Goal: Book appointment/travel/reservation

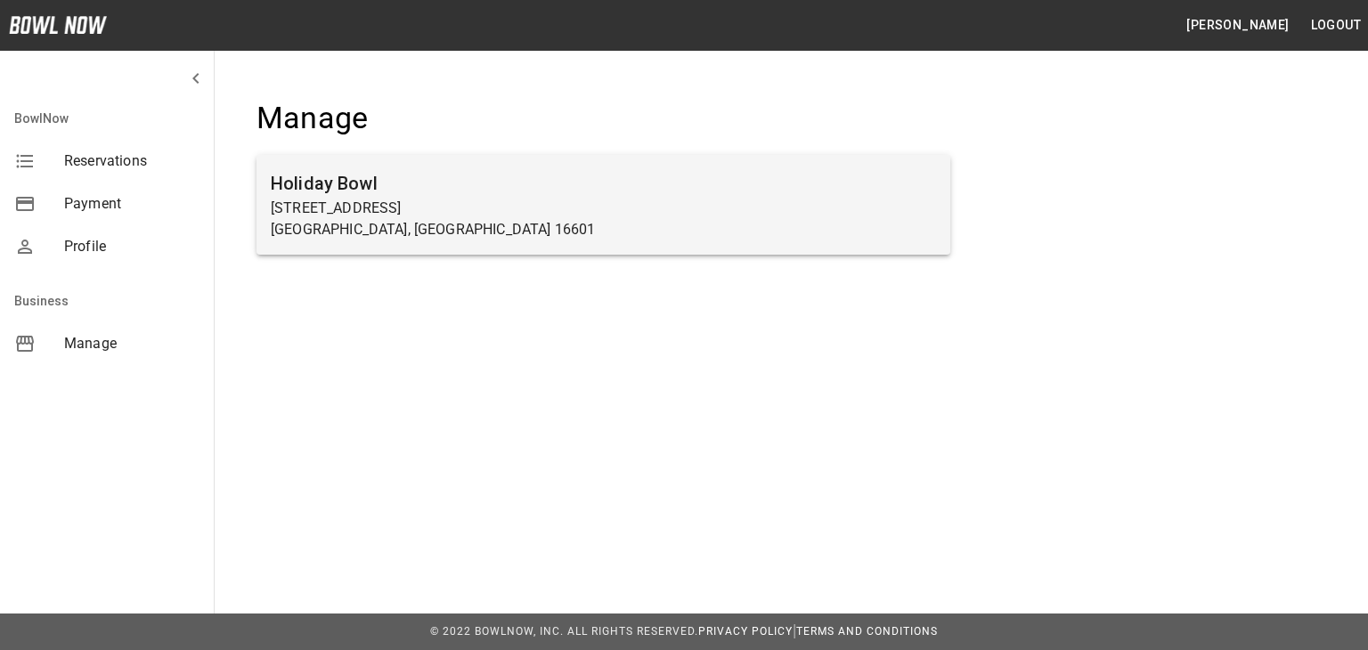
click at [473, 239] on p "[GEOGRAPHIC_DATA], [GEOGRAPHIC_DATA] 16601" at bounding box center [604, 229] width 666 height 21
click at [425, 206] on p "[STREET_ADDRESS]" at bounding box center [604, 208] width 666 height 21
click at [368, 240] on p "[GEOGRAPHIC_DATA], [GEOGRAPHIC_DATA] 16601" at bounding box center [604, 229] width 666 height 21
click at [320, 192] on h6 "Holiday Bowl" at bounding box center [604, 183] width 666 height 29
click at [442, 203] on p "[STREET_ADDRESS]" at bounding box center [604, 208] width 666 height 21
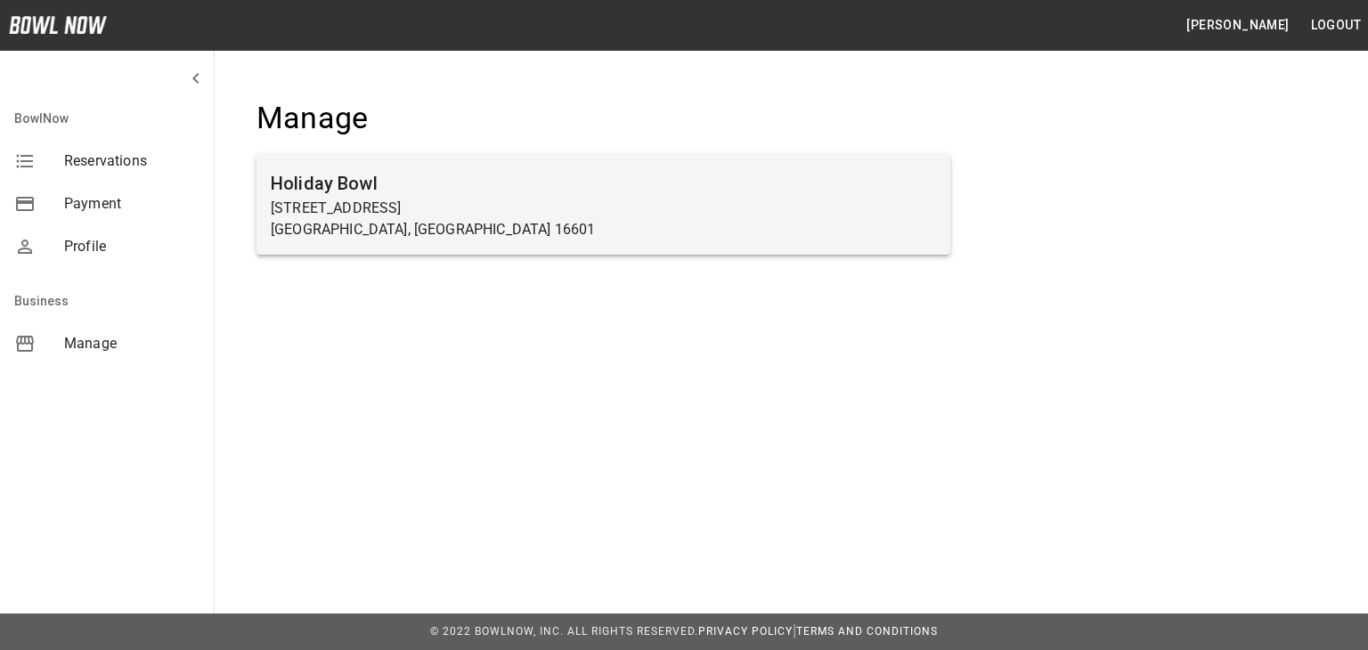
click at [439, 201] on p "[STREET_ADDRESS]" at bounding box center [604, 208] width 666 height 21
click at [469, 230] on p "[GEOGRAPHIC_DATA], [GEOGRAPHIC_DATA] 16601" at bounding box center [604, 229] width 666 height 21
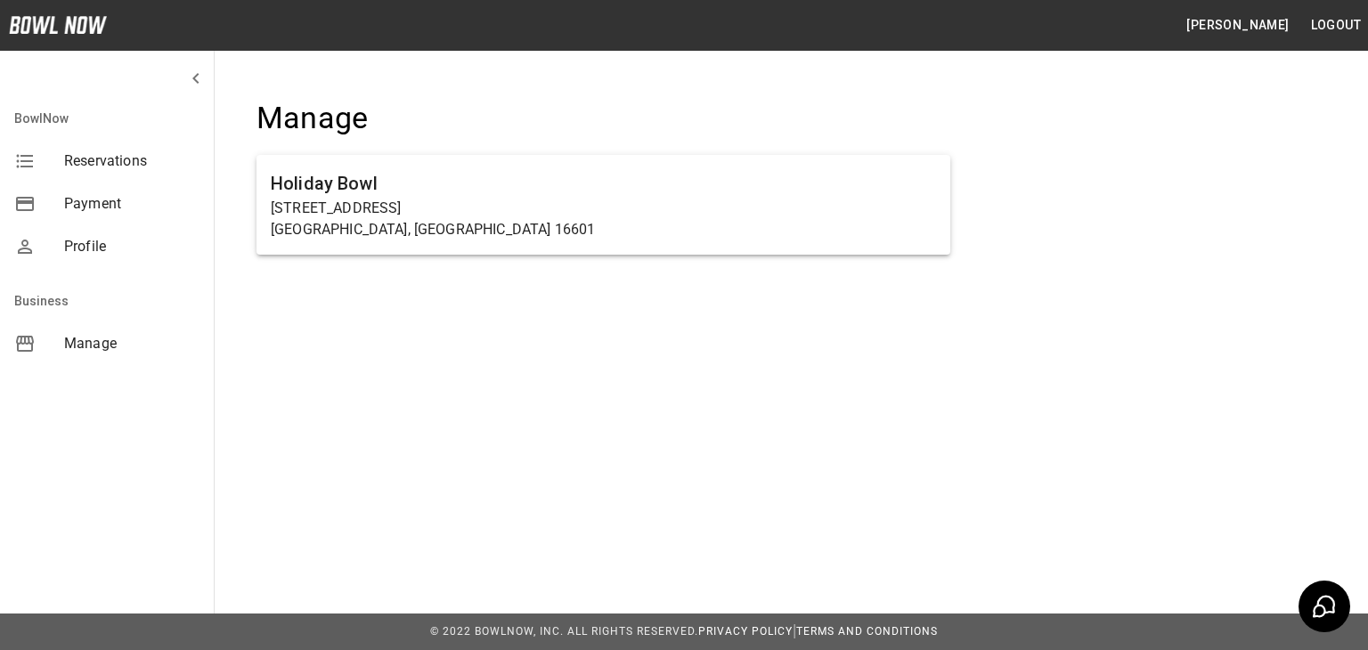
click at [125, 165] on span "Reservations" at bounding box center [131, 161] width 135 height 21
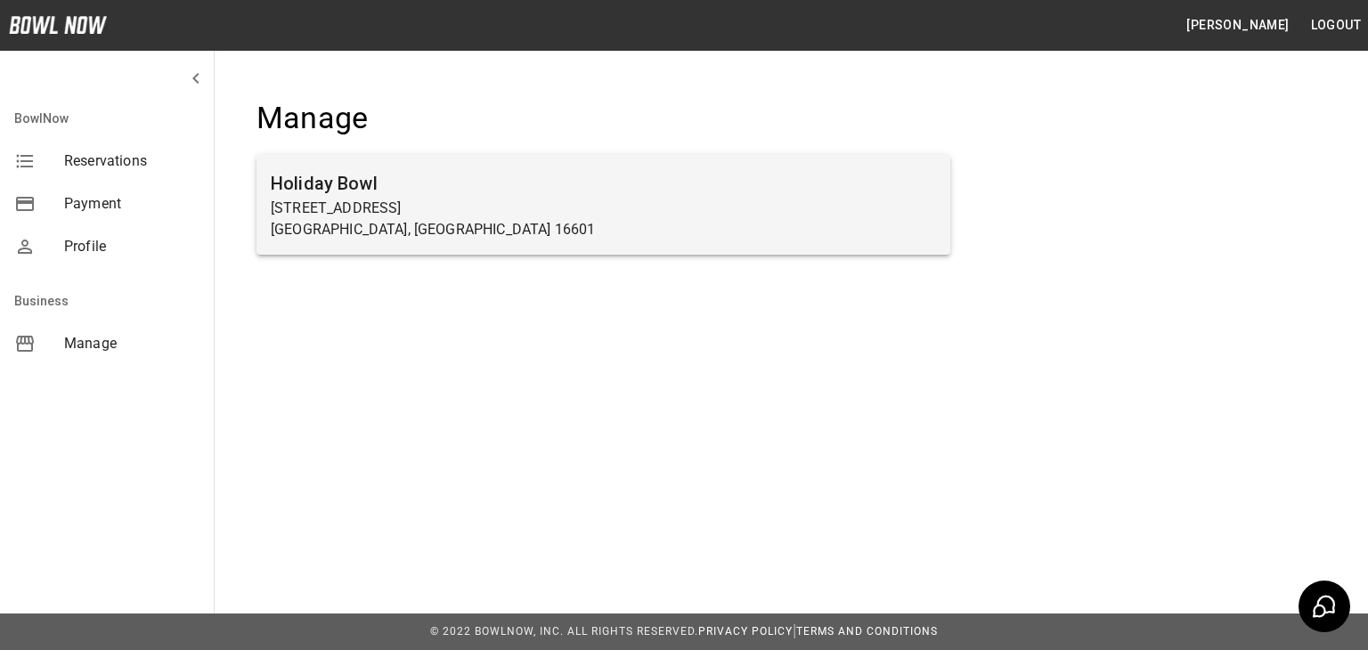
click at [484, 213] on p "[STREET_ADDRESS]" at bounding box center [604, 208] width 666 height 21
click at [394, 193] on h6 "Holiday Bowl" at bounding box center [604, 183] width 666 height 29
click at [393, 192] on h6 "Holiday Bowl" at bounding box center [604, 183] width 666 height 29
click at [333, 186] on h6 "Holiday Bowl" at bounding box center [604, 183] width 666 height 29
